Goal: Complete application form

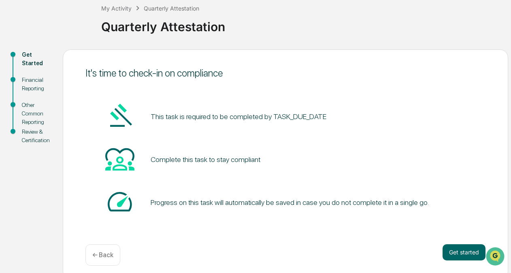
scroll to position [53, 0]
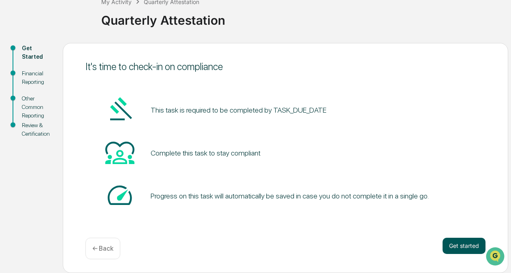
click at [451, 251] on button "Get started" at bounding box center [463, 246] width 43 height 16
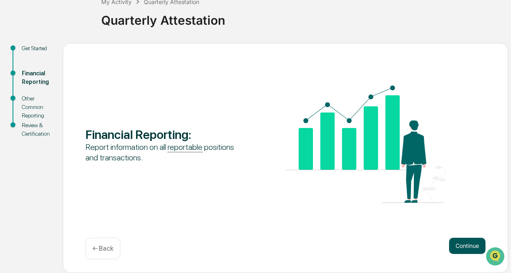
click at [461, 248] on button "Continue" at bounding box center [467, 246] width 36 height 16
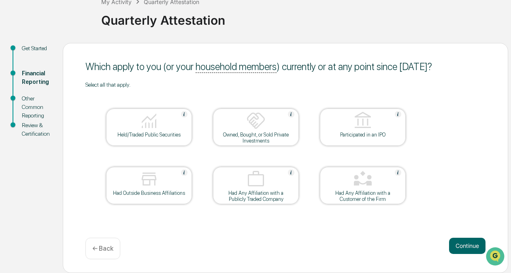
click at [137, 123] on div at bounding box center [148, 121] width 81 height 21
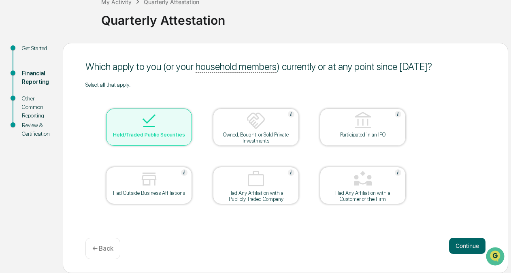
click at [137, 123] on div at bounding box center [148, 121] width 81 height 21
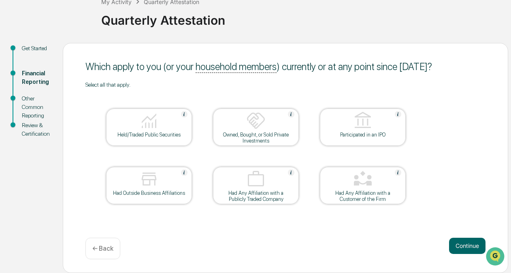
click at [167, 180] on div at bounding box center [148, 179] width 81 height 21
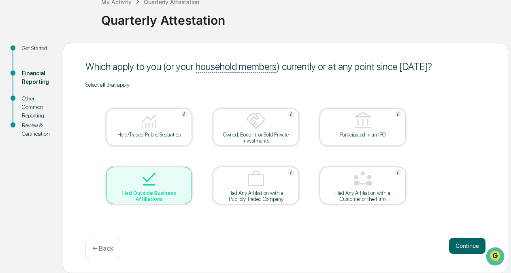
click at [168, 129] on div at bounding box center [148, 121] width 81 height 21
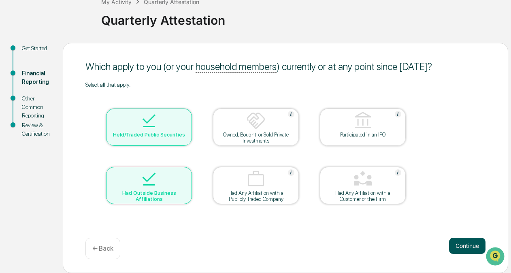
click at [467, 241] on button "Continue" at bounding box center [467, 246] width 36 height 16
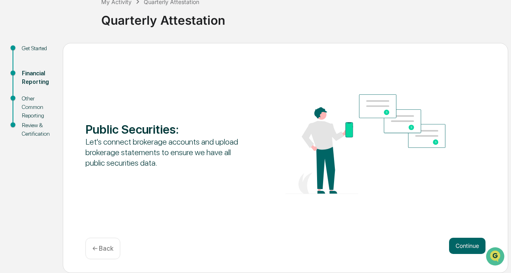
click at [106, 252] on p "← Back" at bounding box center [102, 248] width 21 height 8
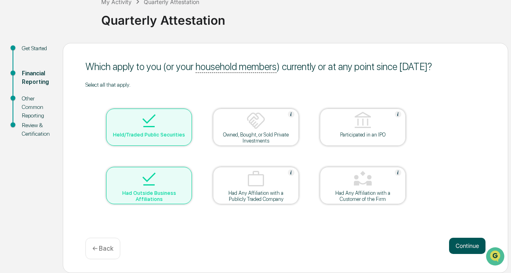
click at [465, 240] on button "Continue" at bounding box center [467, 246] width 36 height 16
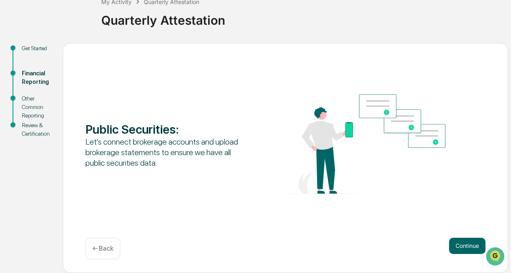
click at [465, 240] on button "Continue" at bounding box center [467, 246] width 36 height 16
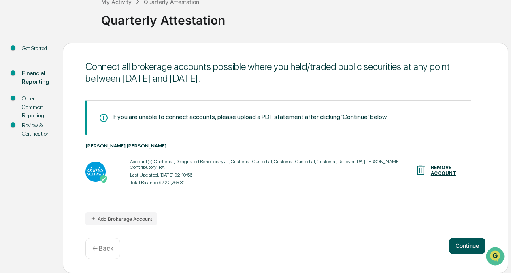
click at [464, 243] on button "Continue" at bounding box center [467, 246] width 36 height 16
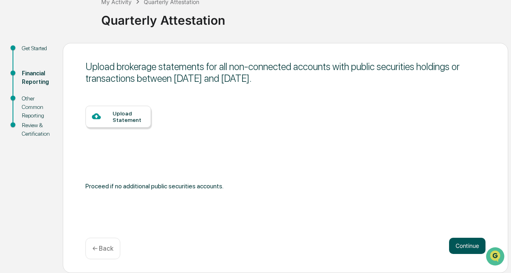
click at [463, 242] on button "Continue" at bounding box center [467, 246] width 36 height 16
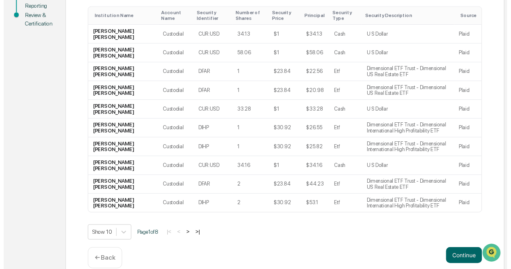
scroll to position [183, 0]
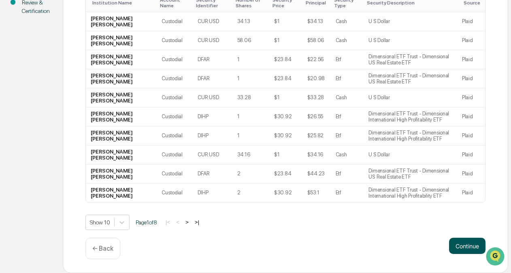
click at [467, 243] on button "Continue" at bounding box center [467, 246] width 36 height 16
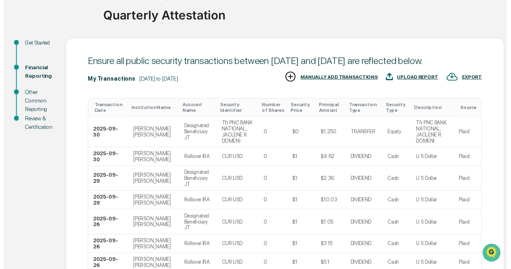
scroll to position [195, 0]
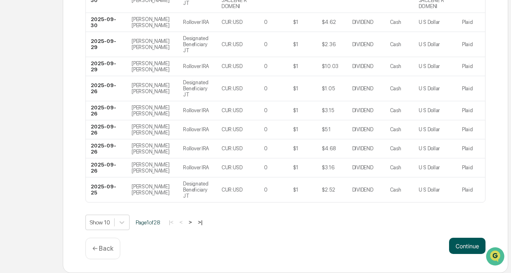
click at [468, 244] on button "Continue" at bounding box center [467, 246] width 36 height 16
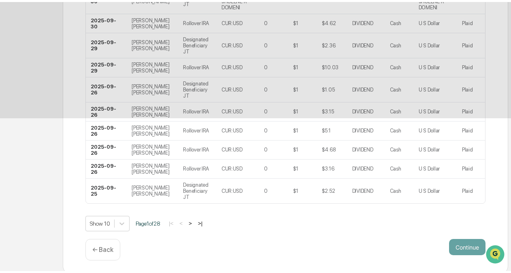
scroll to position [53, 0]
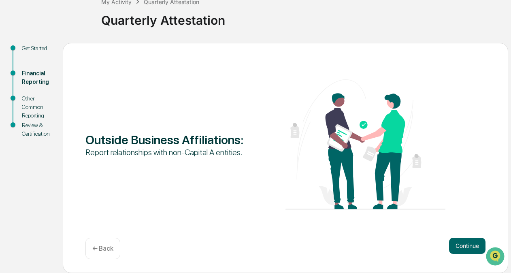
click at [468, 244] on button "Continue" at bounding box center [467, 246] width 36 height 16
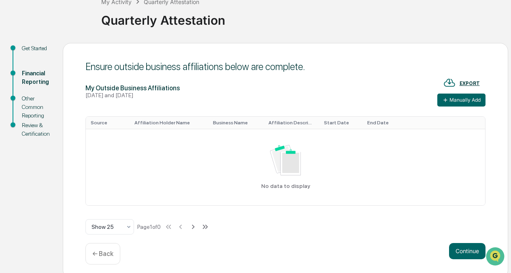
scroll to position [58, 0]
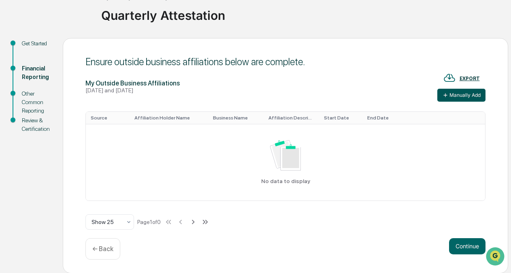
click at [450, 96] on button "Manually Add" at bounding box center [461, 95] width 48 height 13
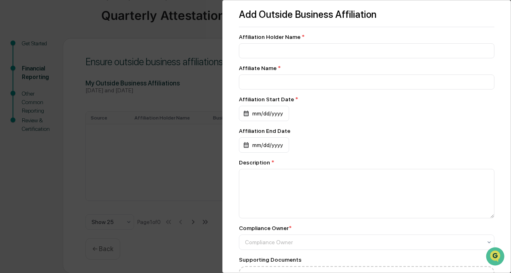
click at [185, 50] on div "Add Outside Business Affiliation Affiliation Holder Name * Affiliate Name * Aff…" at bounding box center [255, 136] width 511 height 273
